Goal: Navigation & Orientation: Go to known website

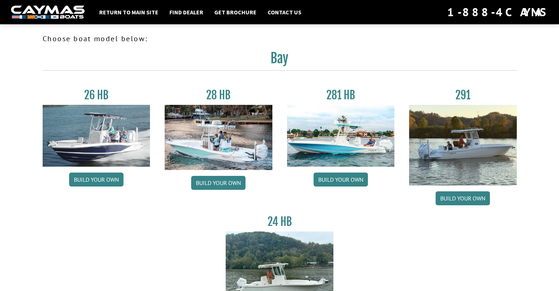
scroll to position [37, 0]
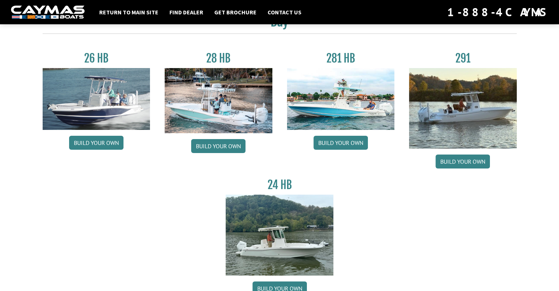
click at [478, 97] on img at bounding box center [463, 108] width 108 height 80
click at [454, 154] on div "291 Build your own" at bounding box center [462, 111] width 122 height 120
click at [455, 162] on link "Build your own" at bounding box center [462, 161] width 54 height 14
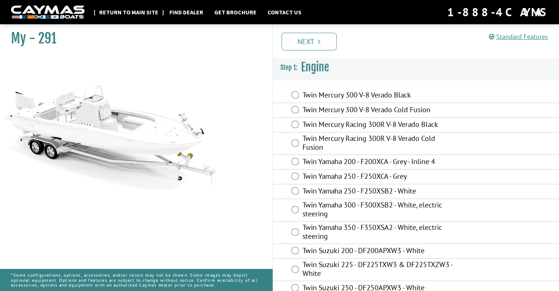
click at [116, 10] on link "Return to main site" at bounding box center [129, 12] width 66 height 10
